Goal: Navigation & Orientation: Find specific page/section

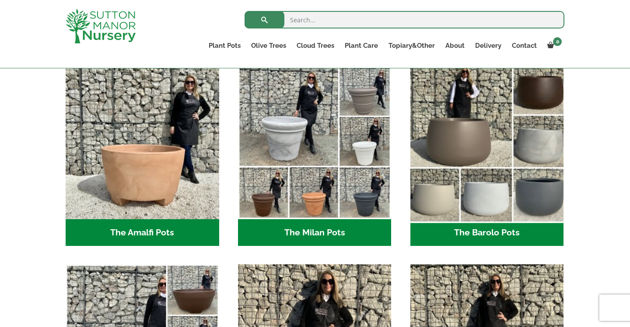
scroll to position [230, 0]
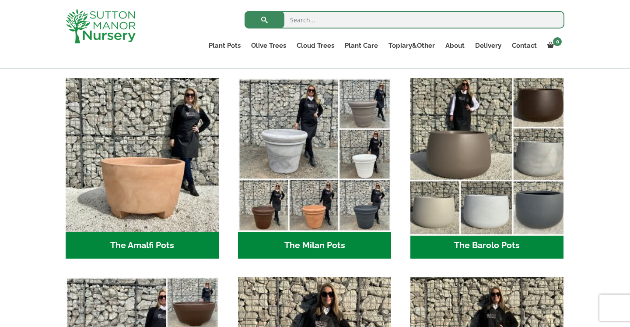
click at [485, 145] on img "Visit product category The Barolo Pots" at bounding box center [487, 154] width 161 height 161
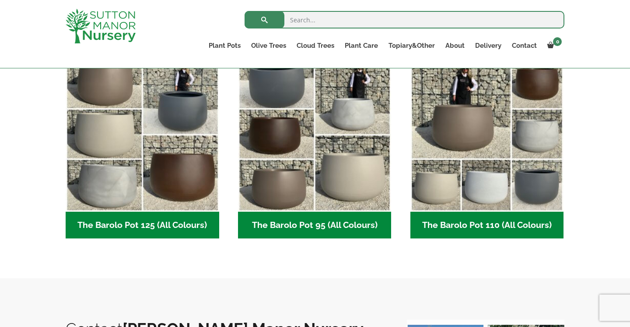
scroll to position [404, 0]
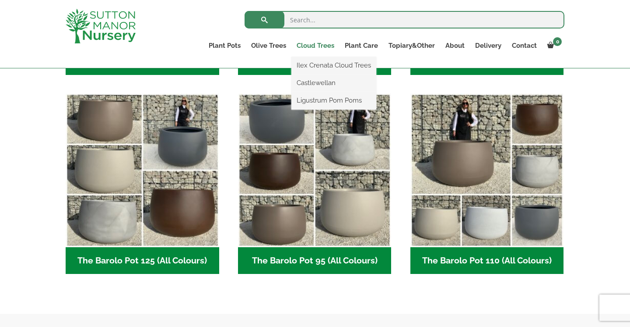
click at [320, 46] on link "Cloud Trees" at bounding box center [316, 45] width 48 height 12
click at [324, 64] on link "Ilex Crenata Cloud Trees" at bounding box center [334, 65] width 85 height 13
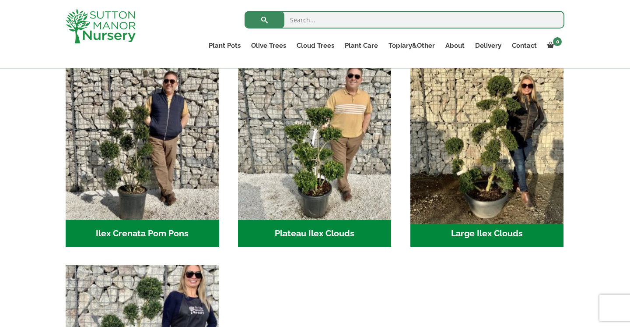
scroll to position [193, 0]
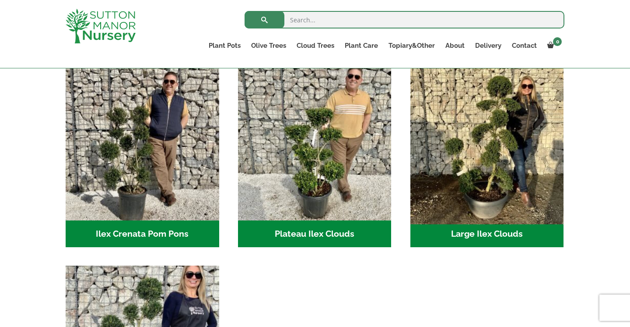
click at [485, 209] on img "Visit product category Large Ilex Clouds" at bounding box center [487, 143] width 161 height 161
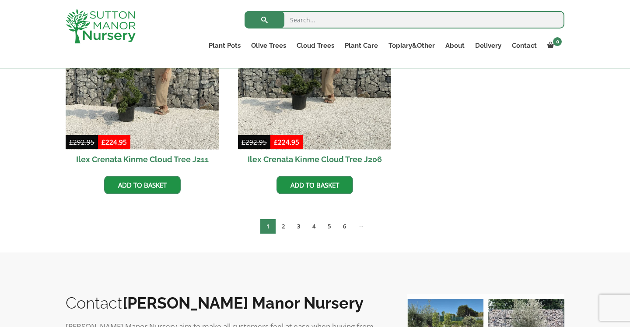
scroll to position [511, 0]
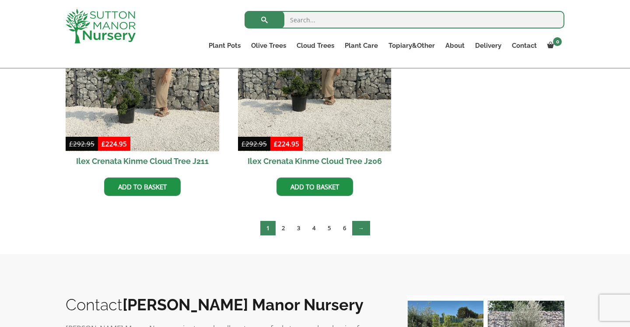
click at [360, 230] on link "→" at bounding box center [361, 228] width 18 height 14
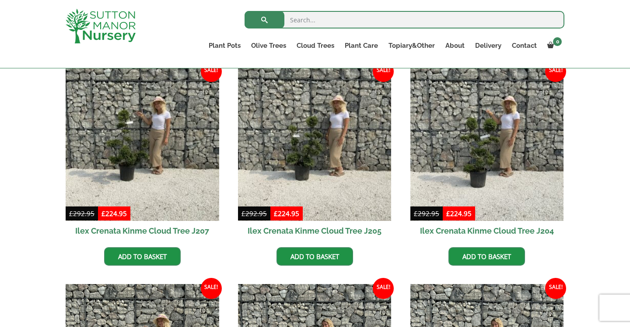
scroll to position [15, 0]
